Goal: Use online tool/utility

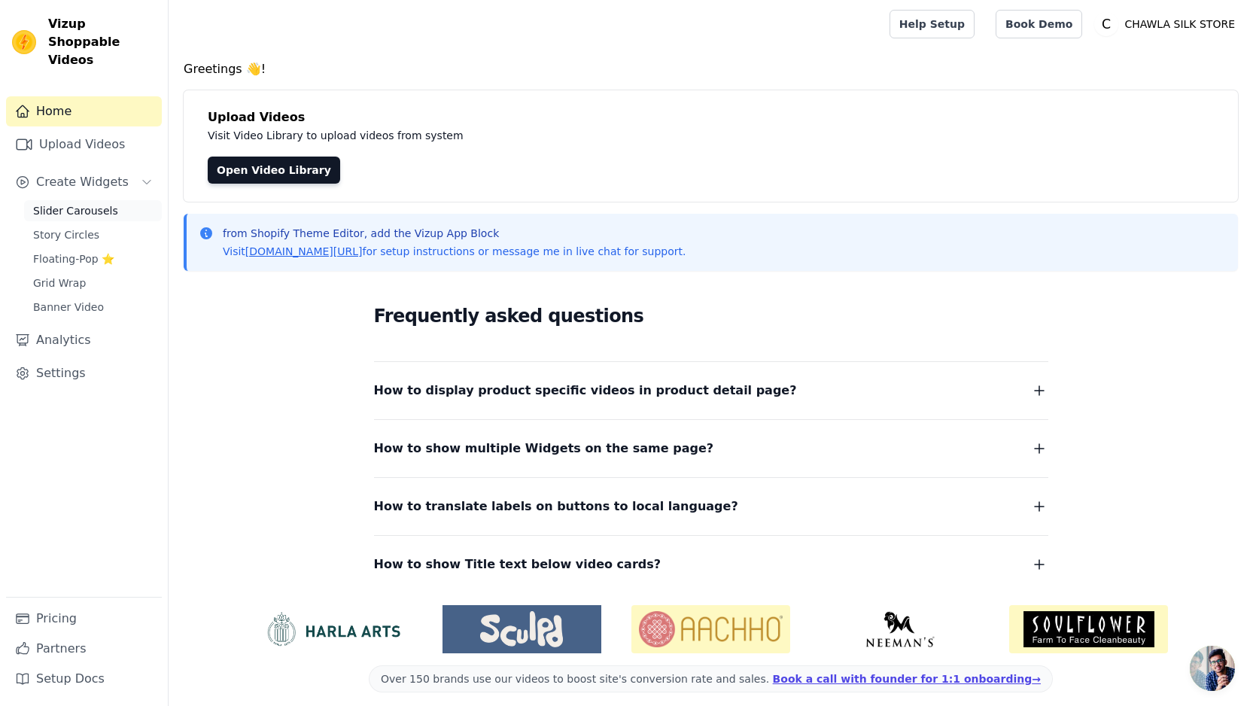
click at [104, 203] on span "Slider Carousels" at bounding box center [75, 210] width 85 height 15
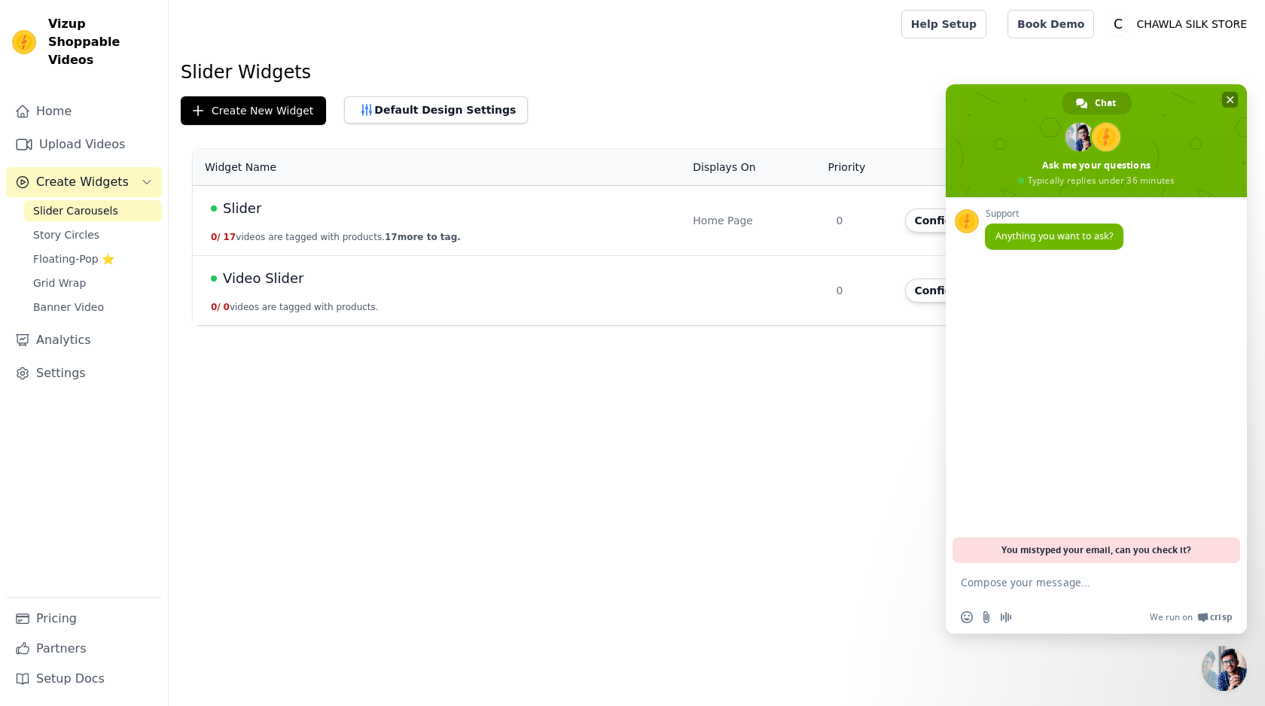
click at [1231, 91] on span at bounding box center [1095, 140] width 301 height 113
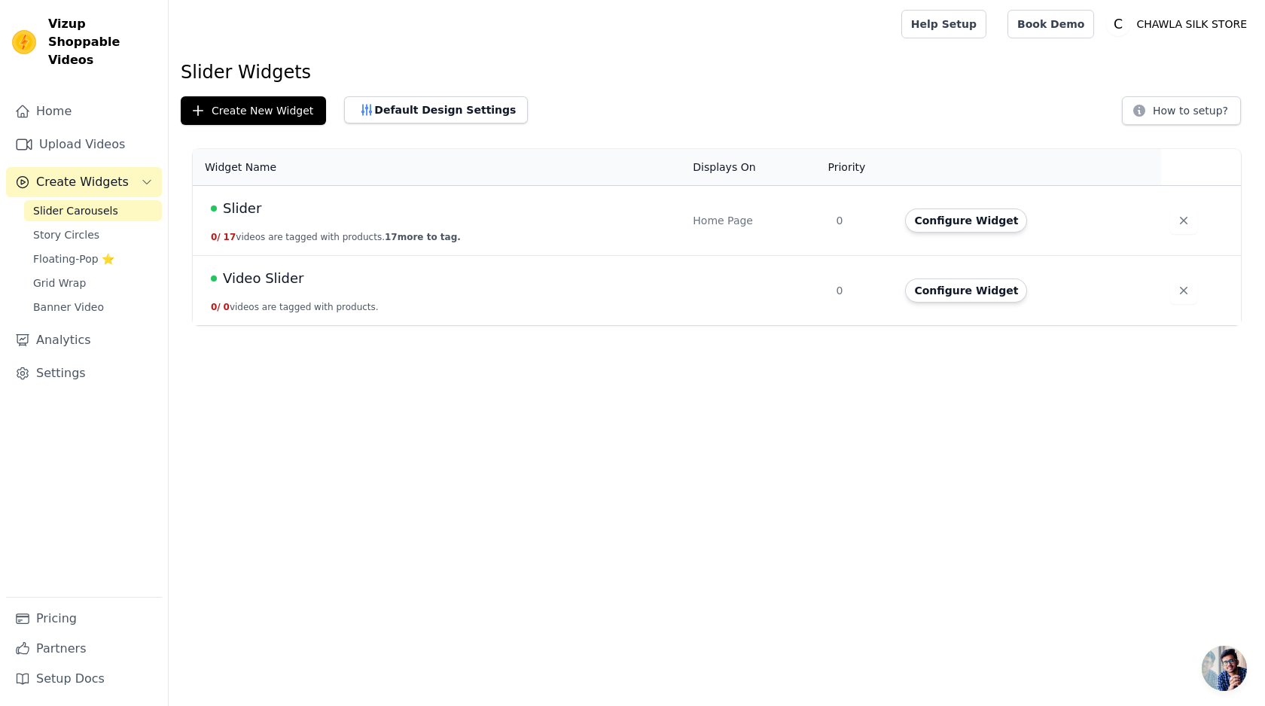
click at [251, 198] on span "Slider" at bounding box center [242, 208] width 38 height 21
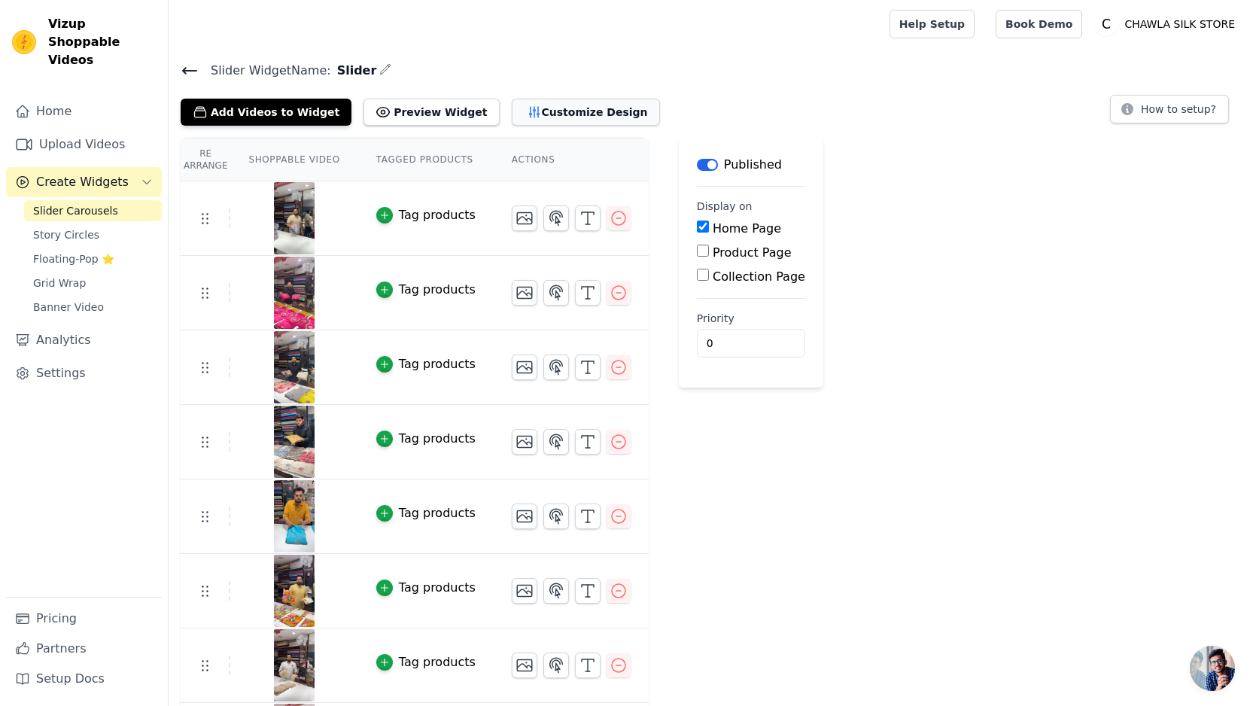
click at [523, 115] on button "Customize Design" at bounding box center [586, 112] width 148 height 27
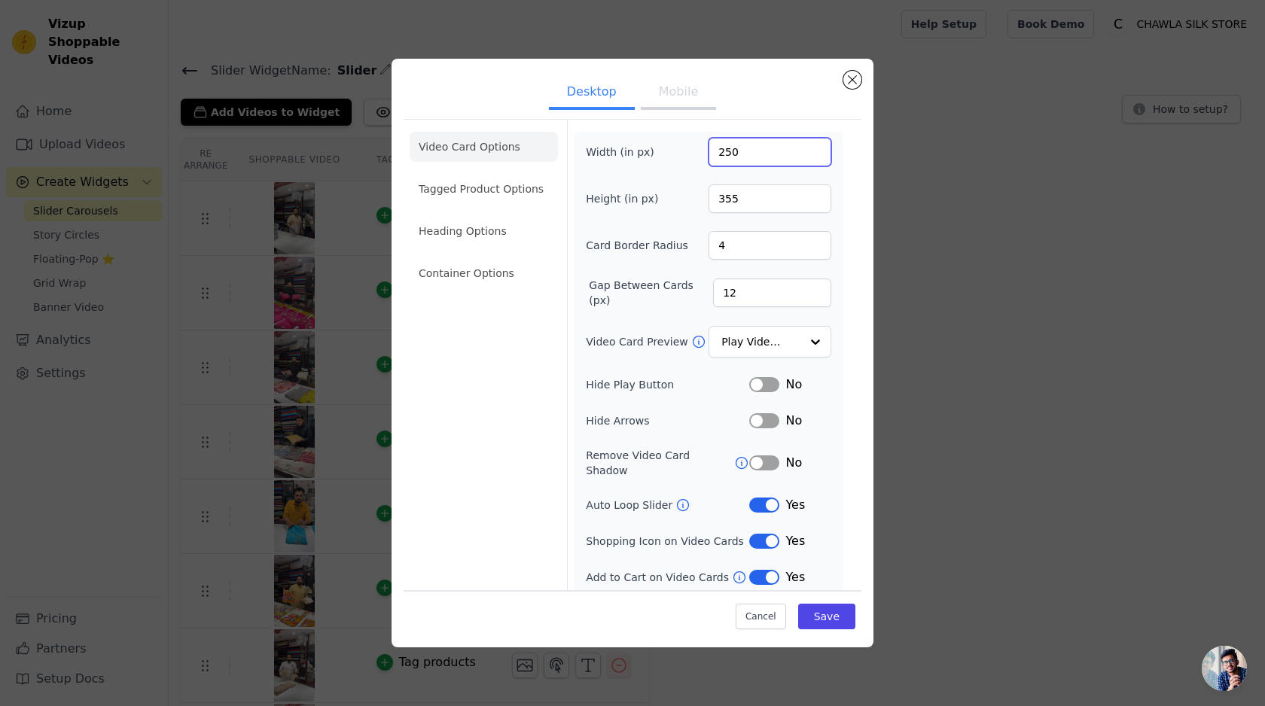
click at [727, 161] on input "250" at bounding box center [769, 152] width 123 height 29
click at [729, 198] on input "355" at bounding box center [769, 198] width 123 height 29
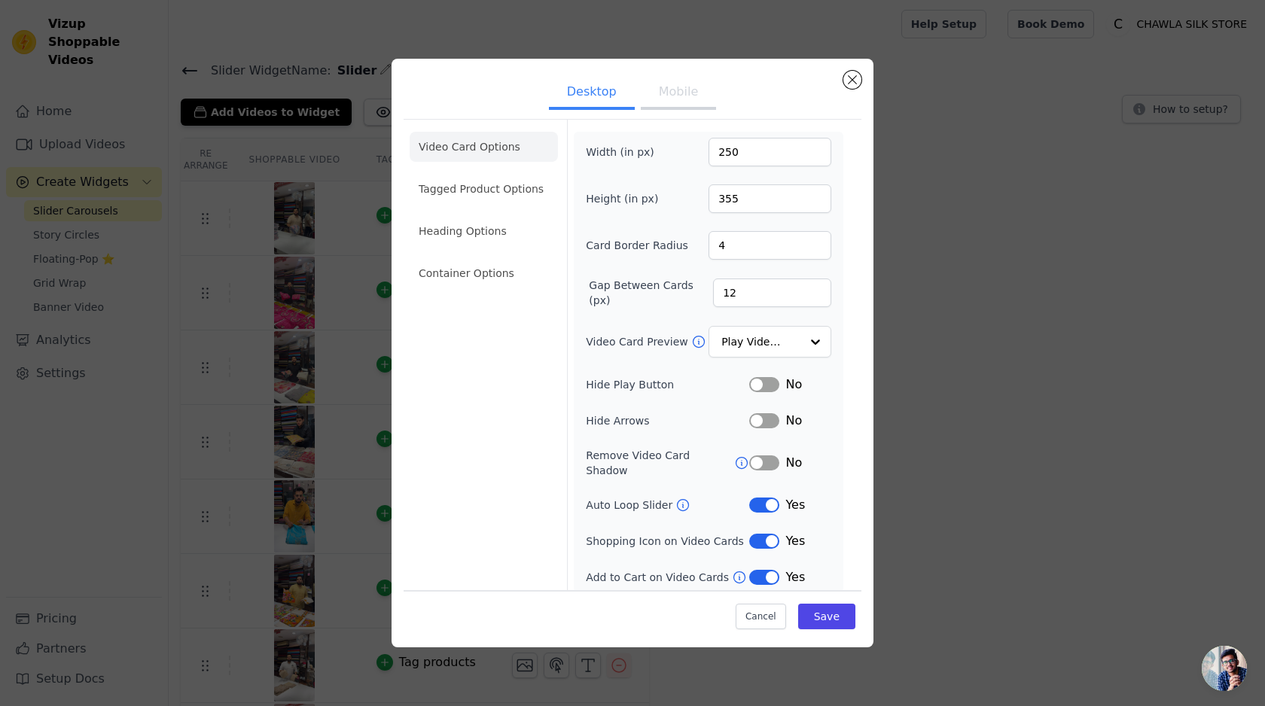
click at [690, 93] on button "Mobile" at bounding box center [678, 93] width 75 height 33
click at [418, 258] on li "Tagged Product Options" at bounding box center [483, 273] width 148 height 30
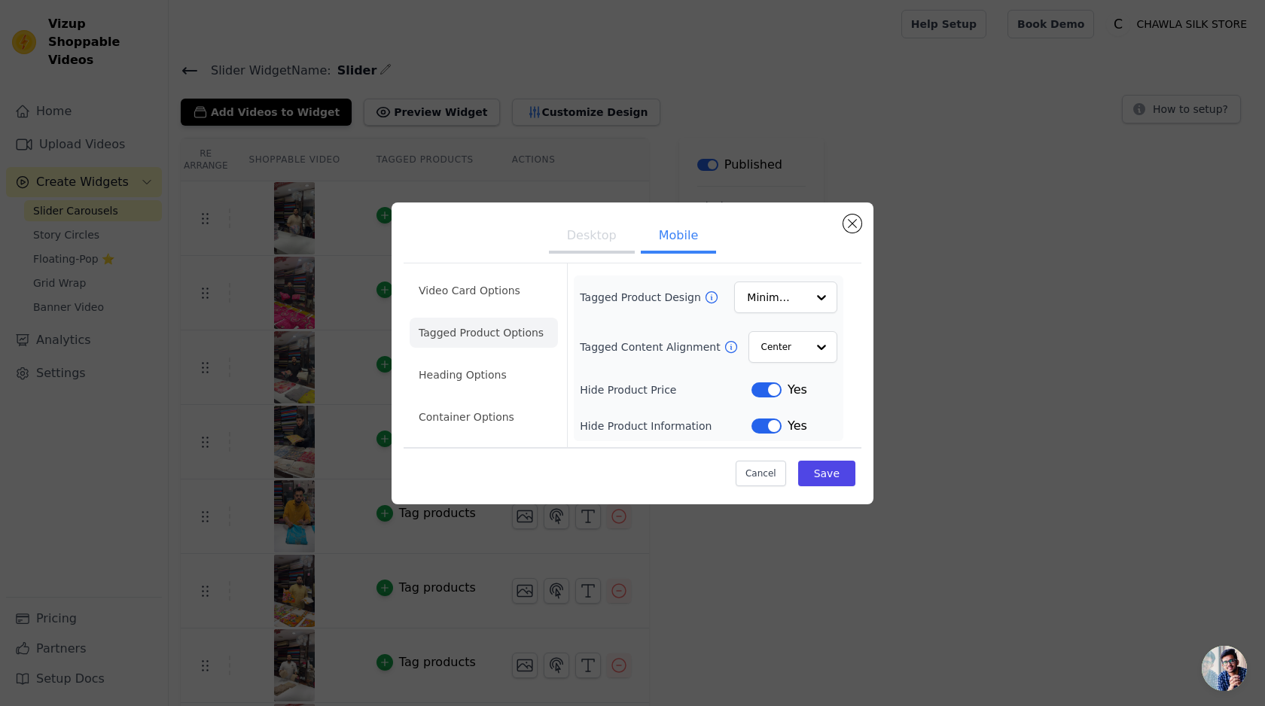
click at [586, 230] on button "Desktop" at bounding box center [592, 237] width 86 height 33
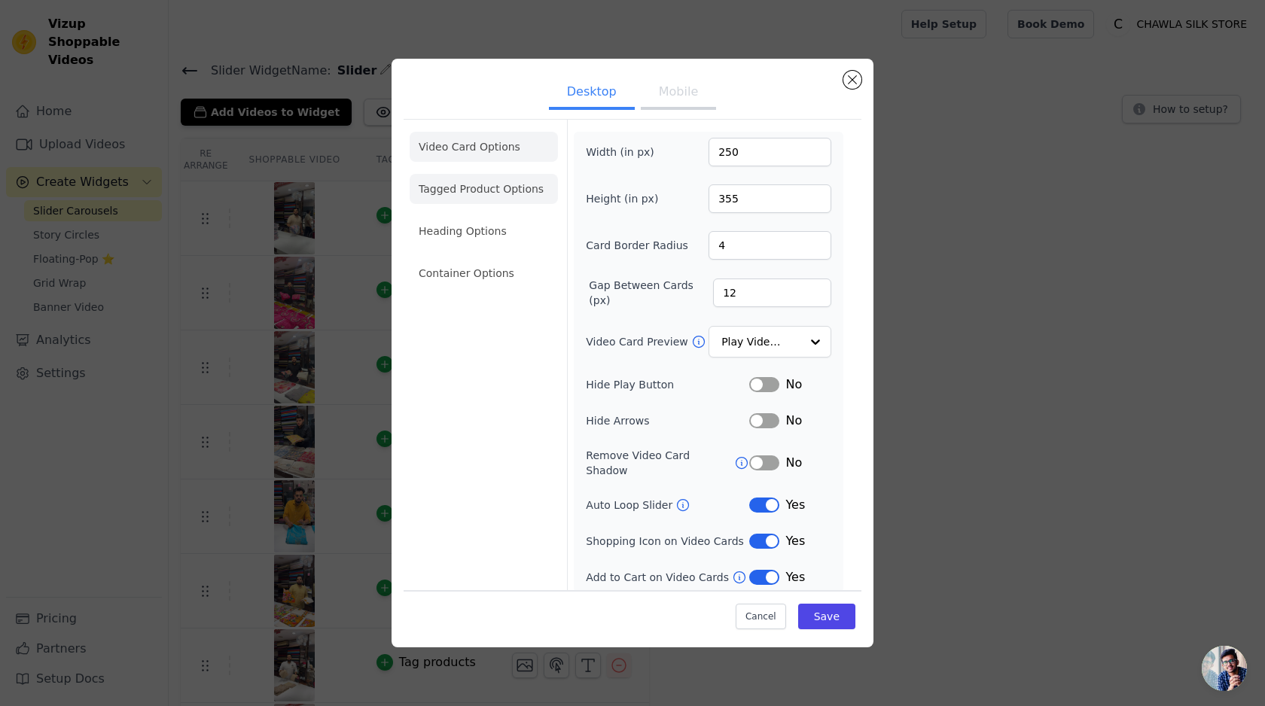
click at [481, 258] on li "Tagged Product Options" at bounding box center [483, 273] width 148 height 30
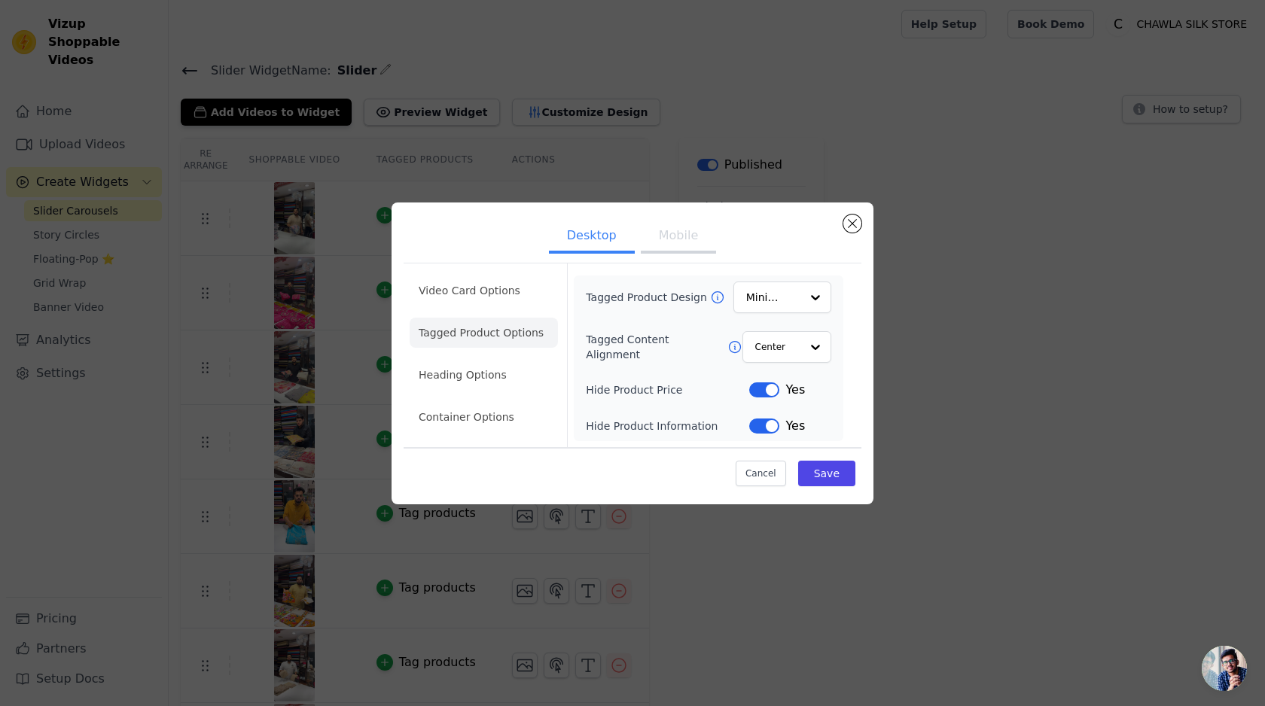
click at [677, 239] on button "Mobile" at bounding box center [678, 237] width 75 height 33
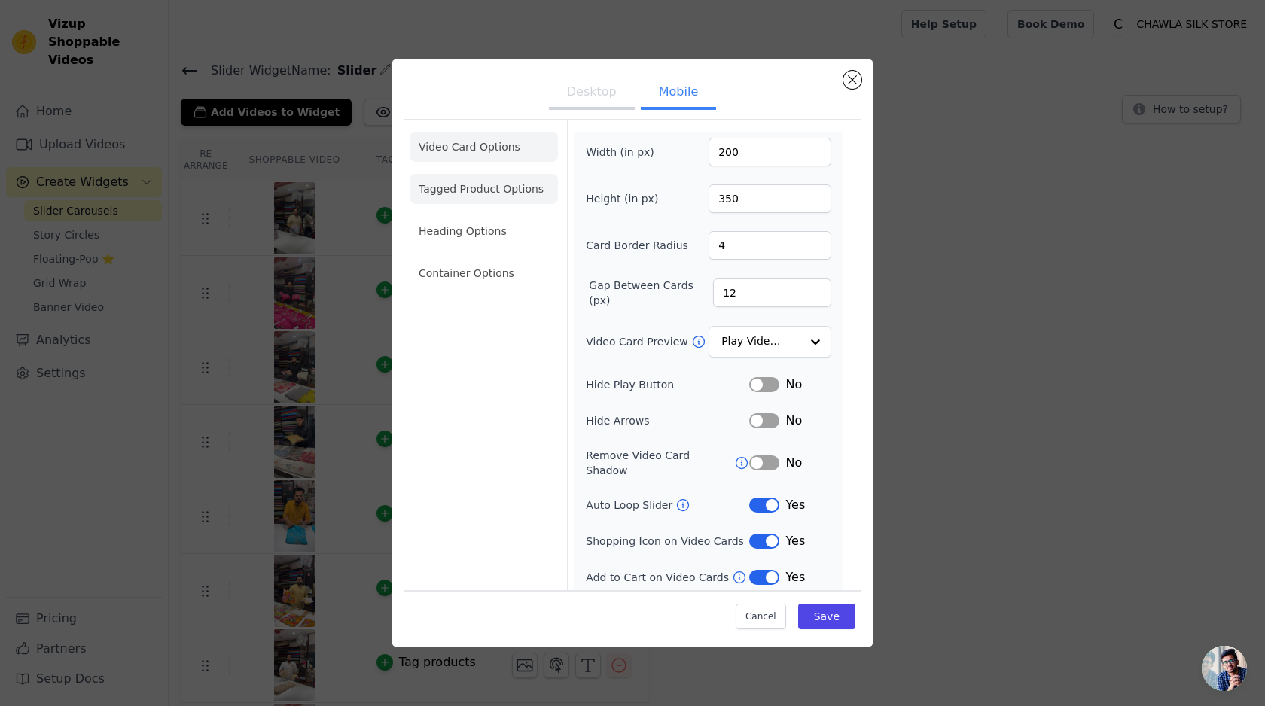
click at [457, 258] on li "Tagged Product Options" at bounding box center [483, 273] width 148 height 30
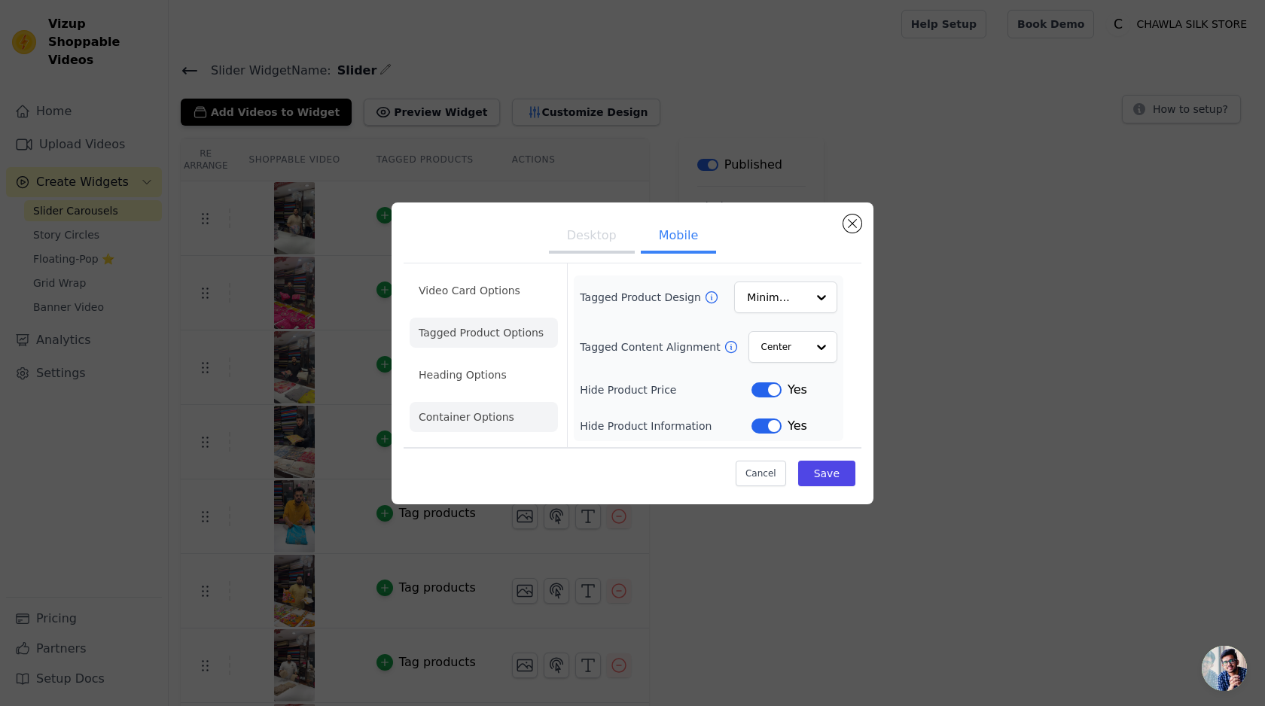
click at [501, 406] on li "Container Options" at bounding box center [483, 417] width 148 height 30
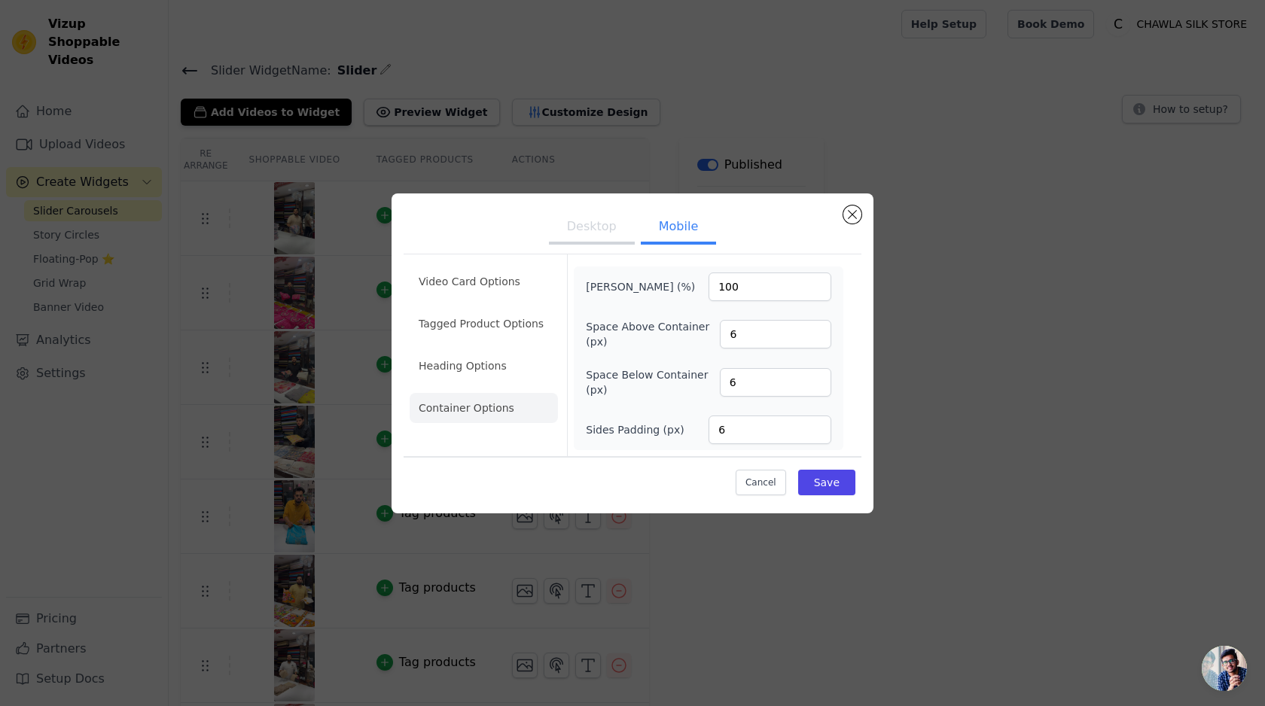
click at [612, 209] on ul "Desktop Mobile" at bounding box center [632, 227] width 458 height 45
click at [604, 217] on button "Desktop" at bounding box center [592, 228] width 86 height 33
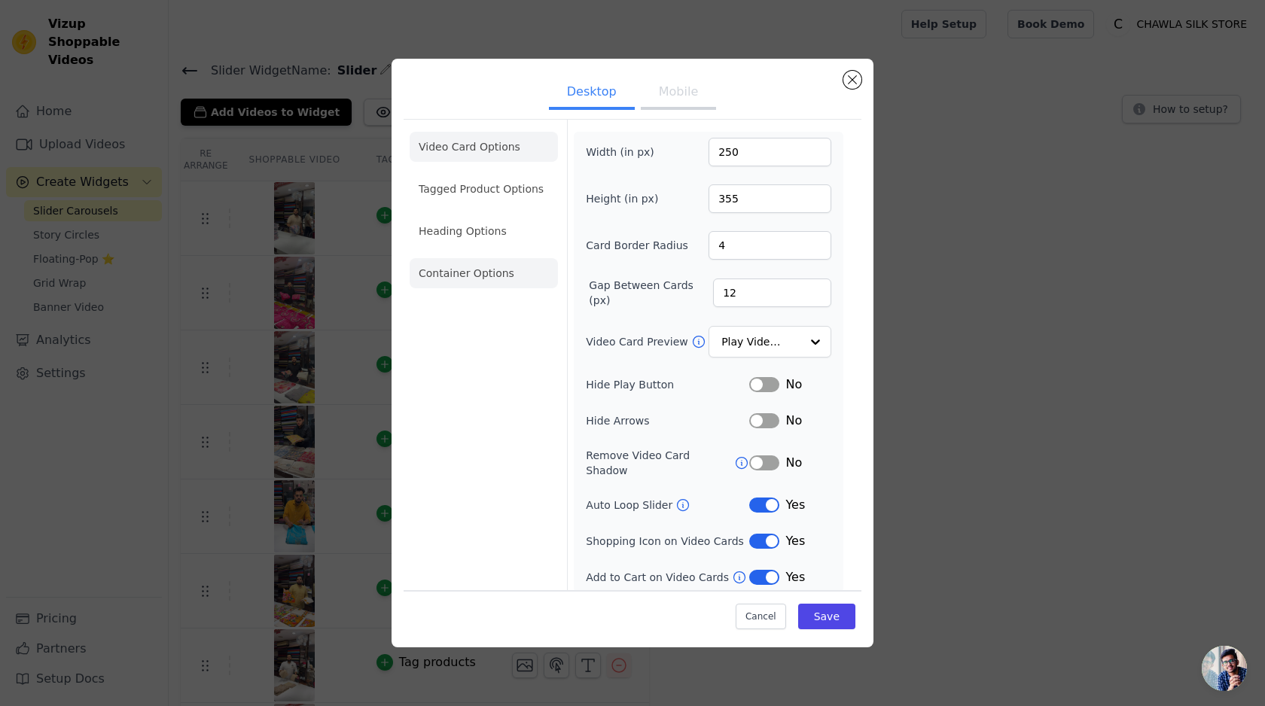
click at [501, 266] on li "Container Options" at bounding box center [483, 273] width 148 height 30
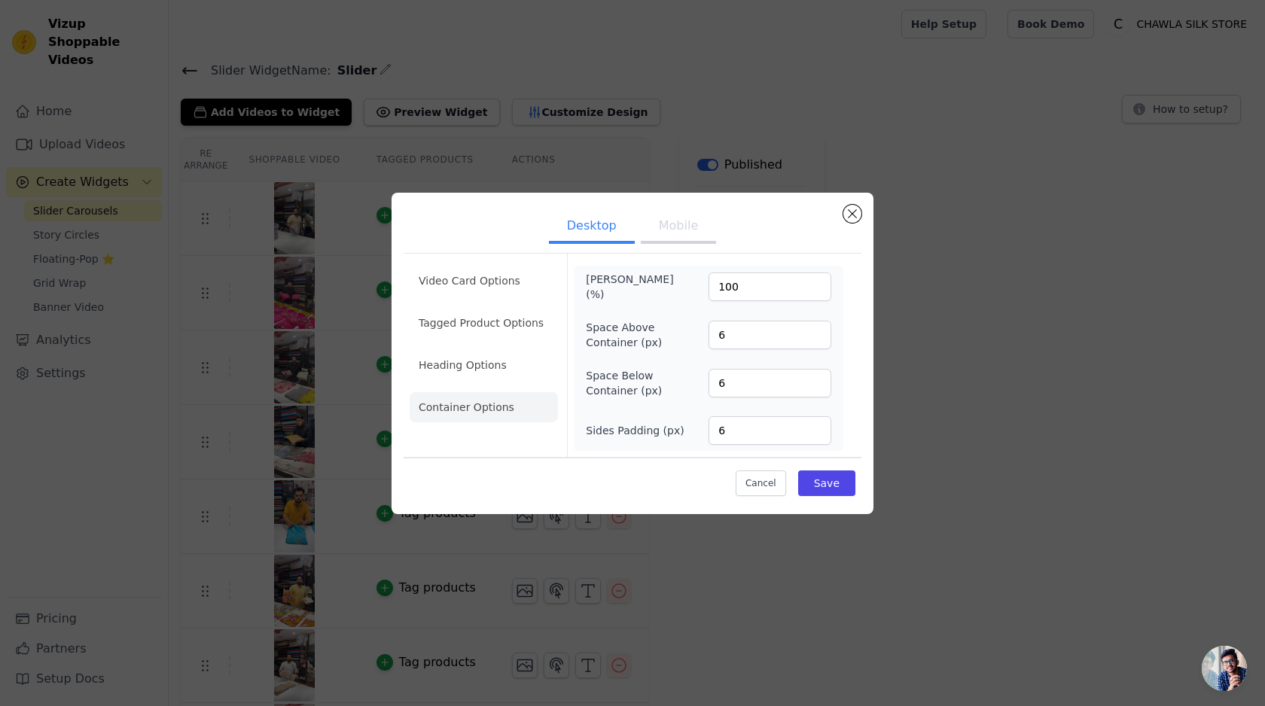
click at [673, 218] on button "Mobile" at bounding box center [678, 227] width 75 height 33
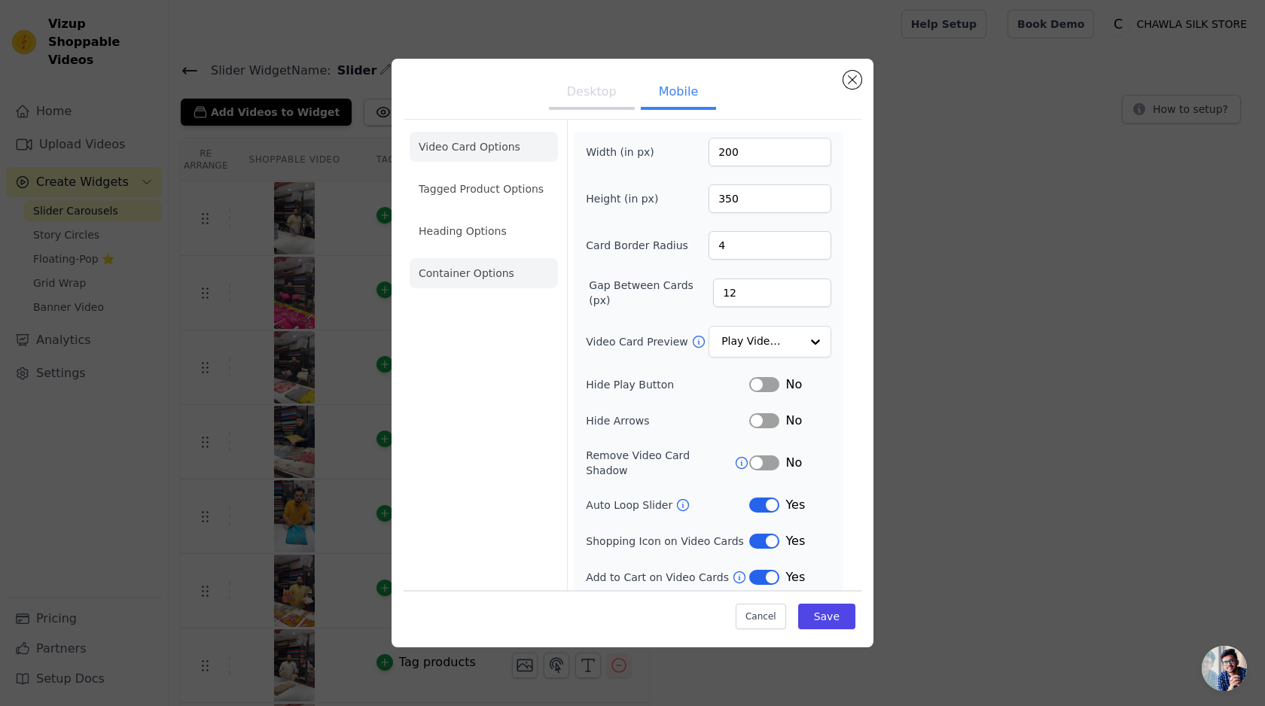
click at [455, 277] on li "Container Options" at bounding box center [483, 273] width 148 height 30
